Goal: Information Seeking & Learning: Learn about a topic

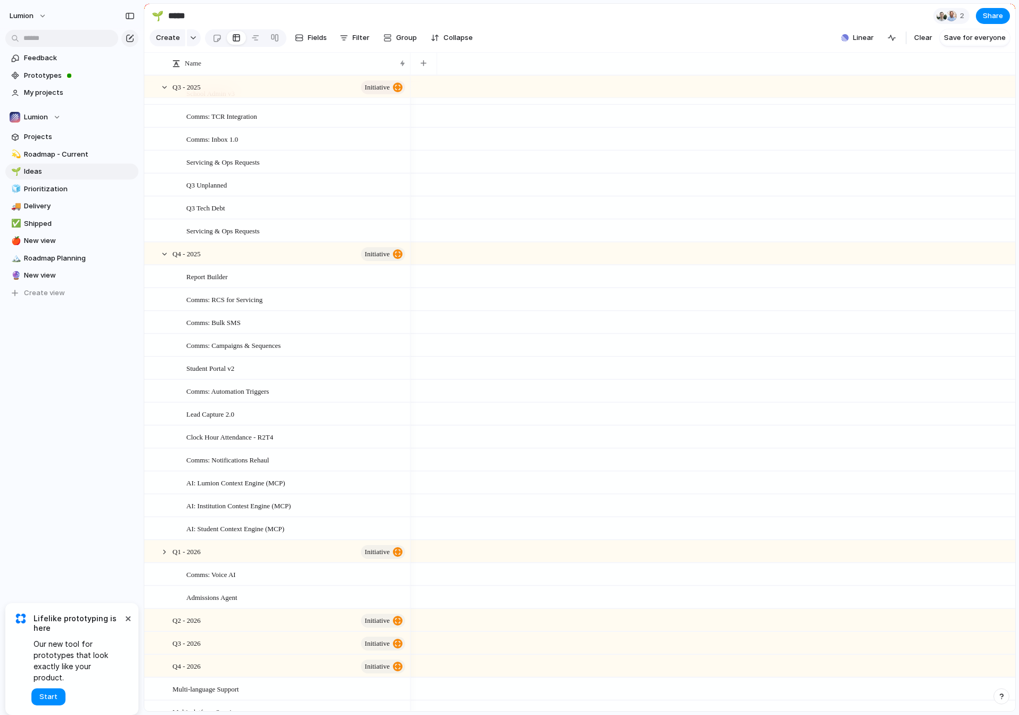
scroll to position [206, 0]
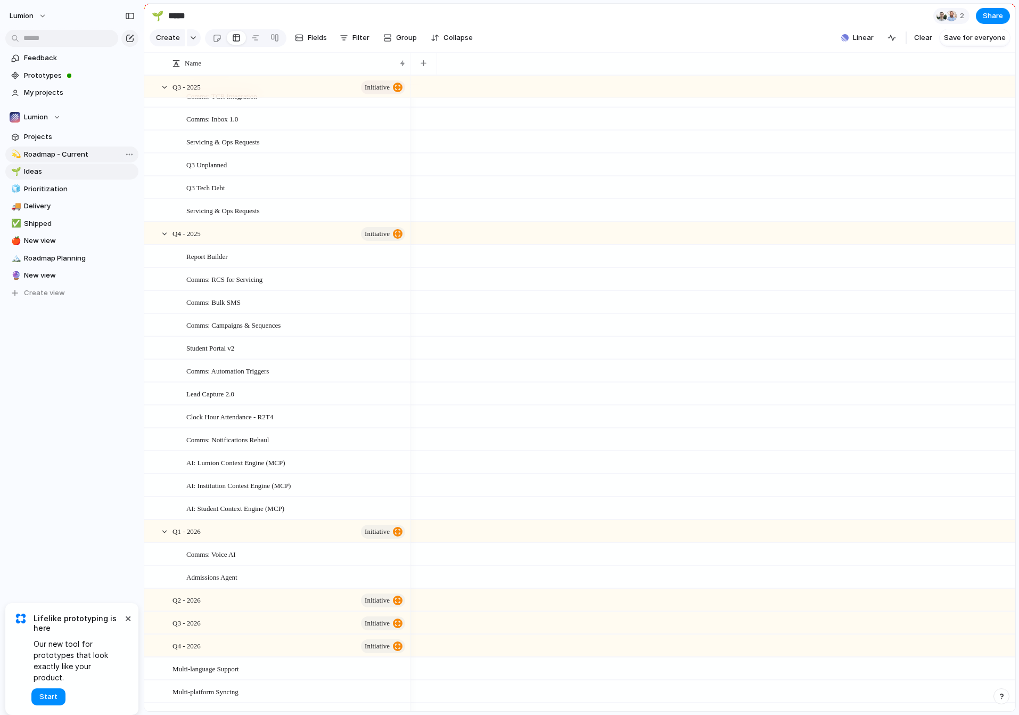
click at [52, 152] on span "Roadmap - Current" at bounding box center [79, 154] width 111 height 11
type input "**********"
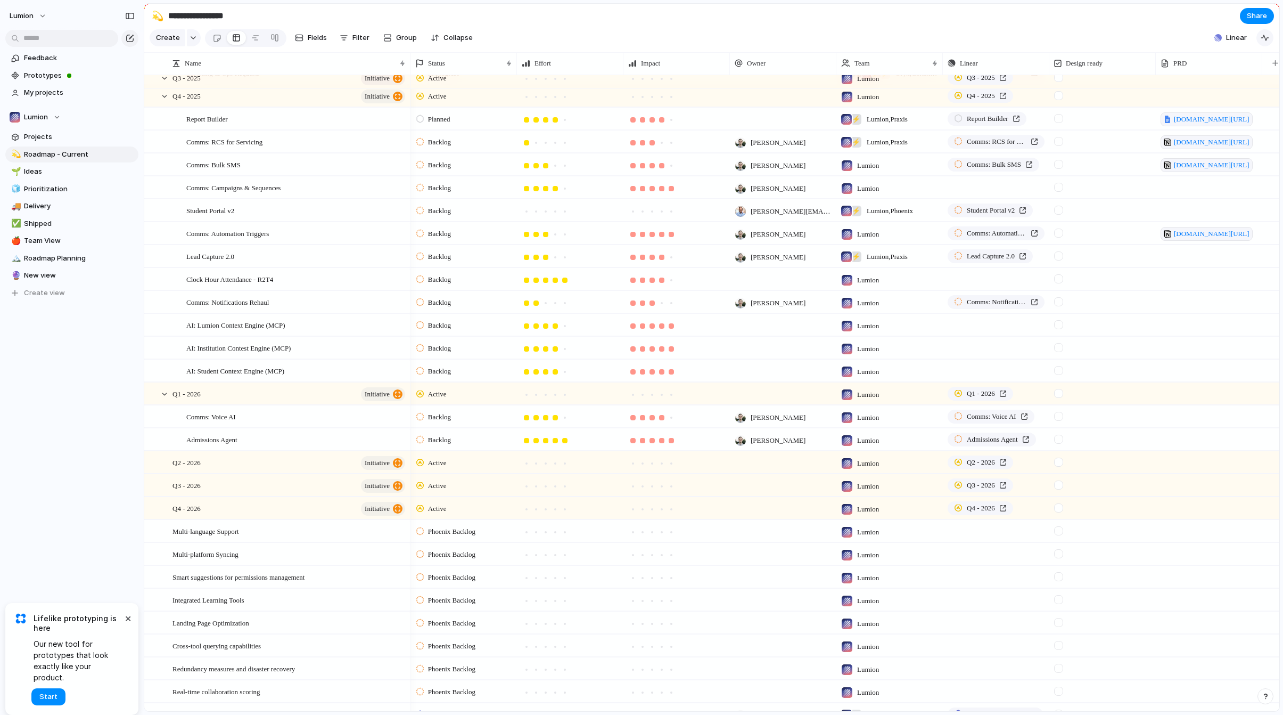
scroll to position [341, 0]
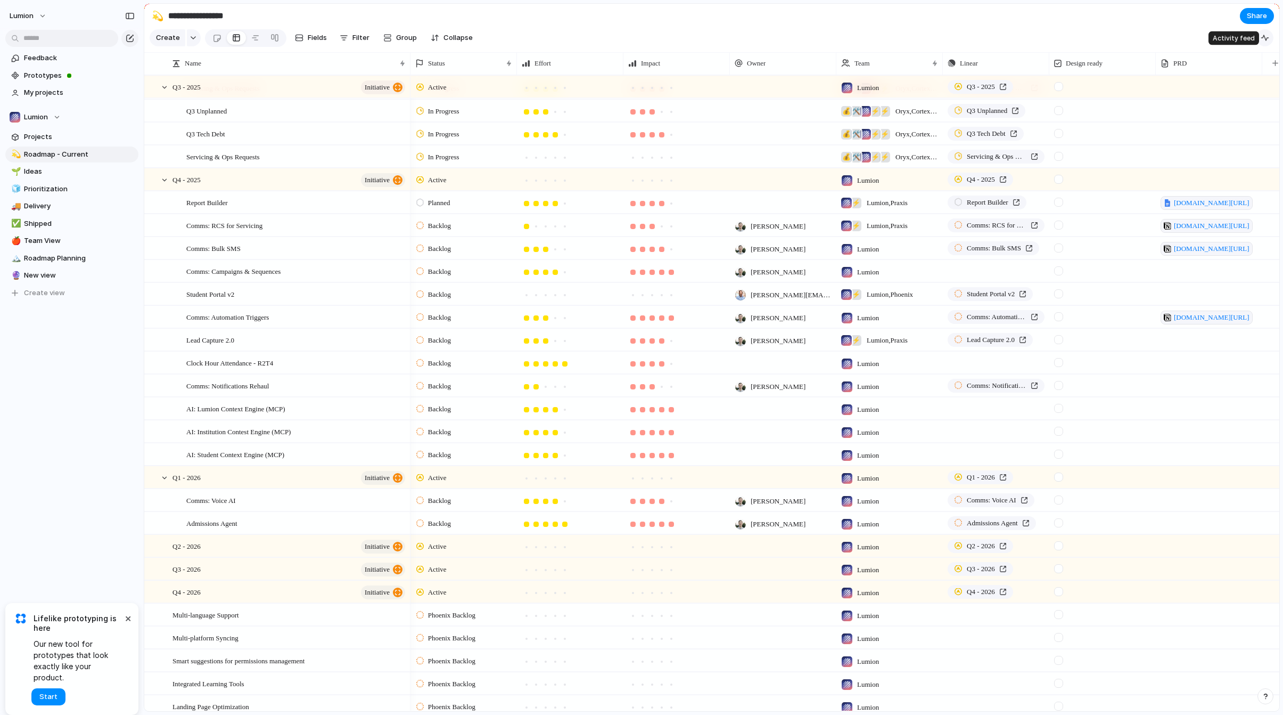
click at [1019, 38] on div "button" at bounding box center [1265, 38] width 9 height 9
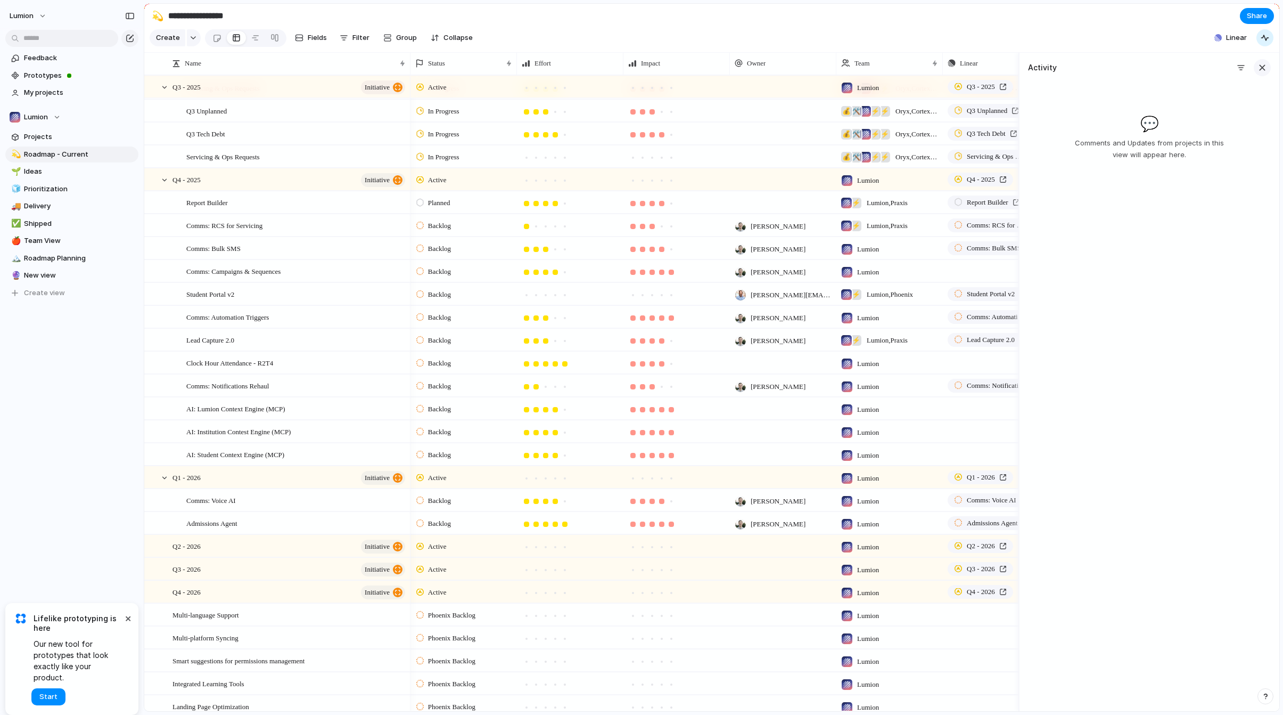
click at [1019, 71] on div "button" at bounding box center [1263, 68] width 12 height 12
